Goal: Find specific page/section: Find specific page/section

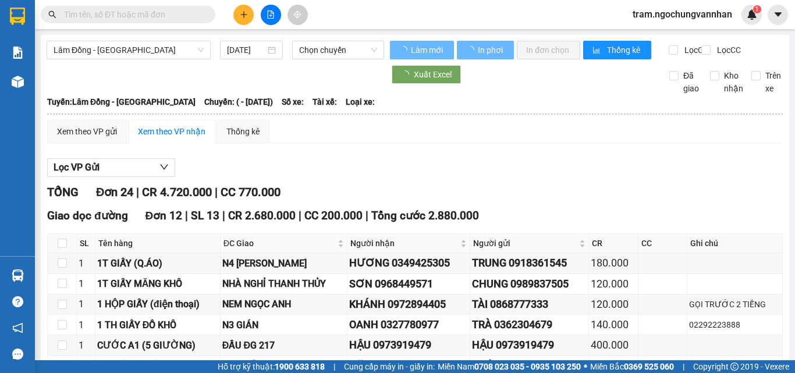
type input "[DATE]"
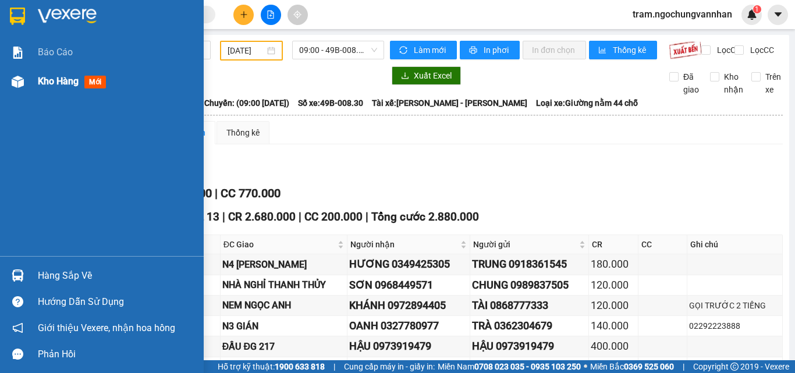
click at [41, 76] on span "Kho hàng" at bounding box center [58, 81] width 41 height 11
